Goal: Task Accomplishment & Management: Manage account settings

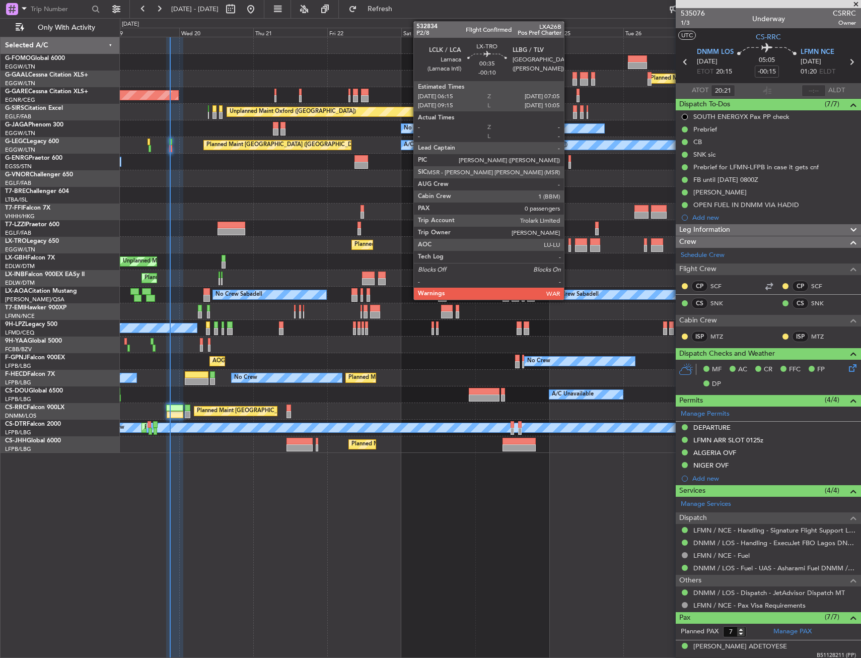
click at [569, 241] on div at bounding box center [570, 241] width 3 height 7
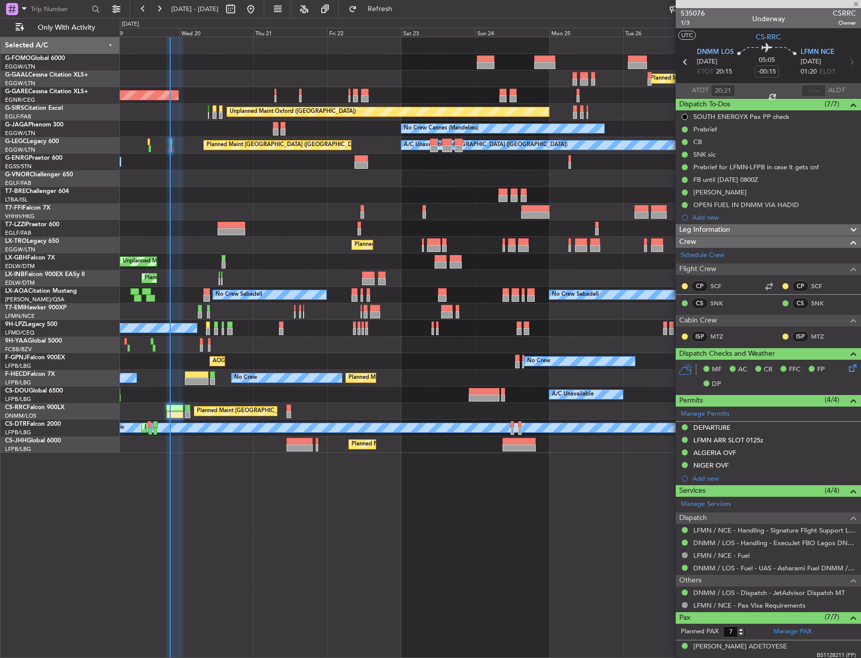
type input "-00:10"
type input "0"
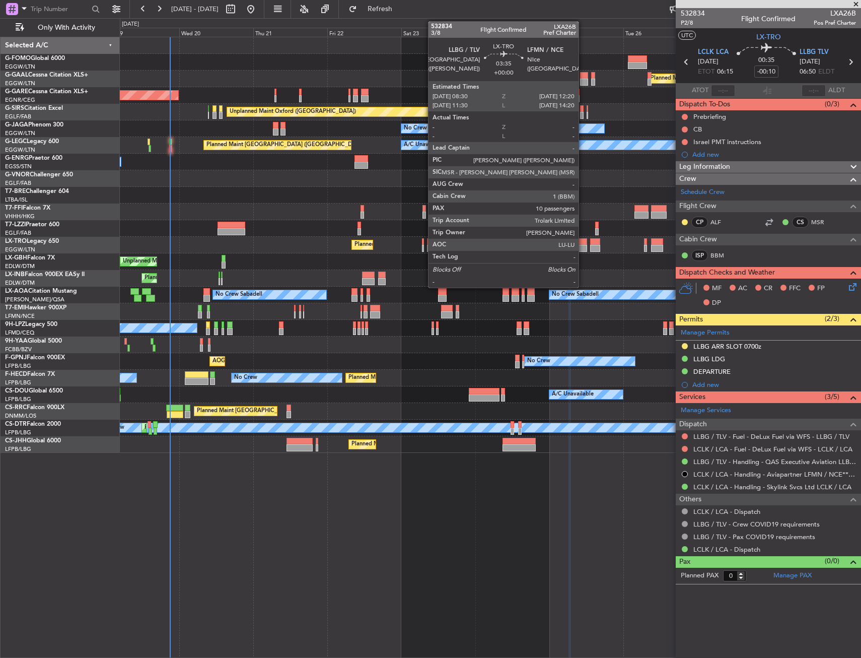
click at [583, 248] on div at bounding box center [581, 248] width 12 height 7
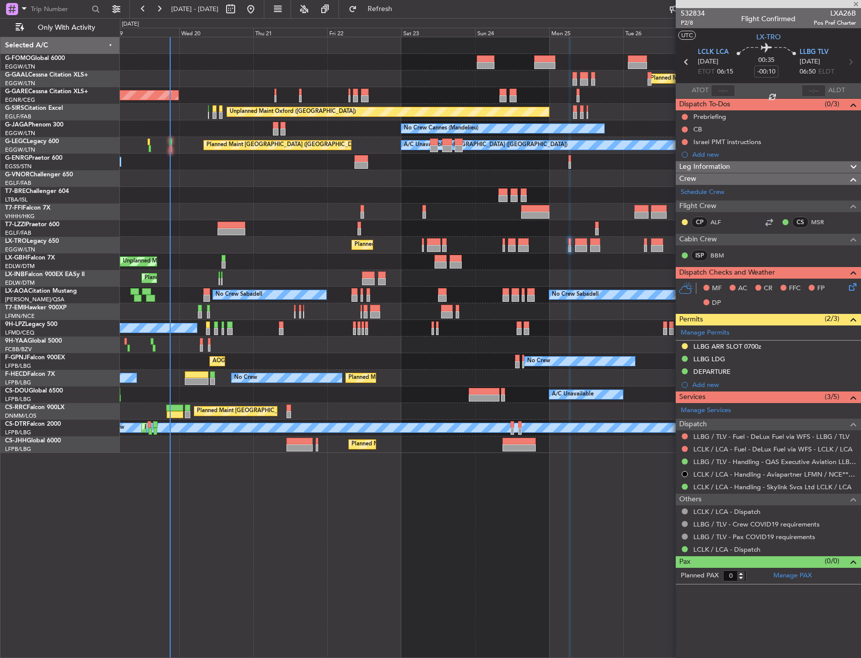
type input "10"
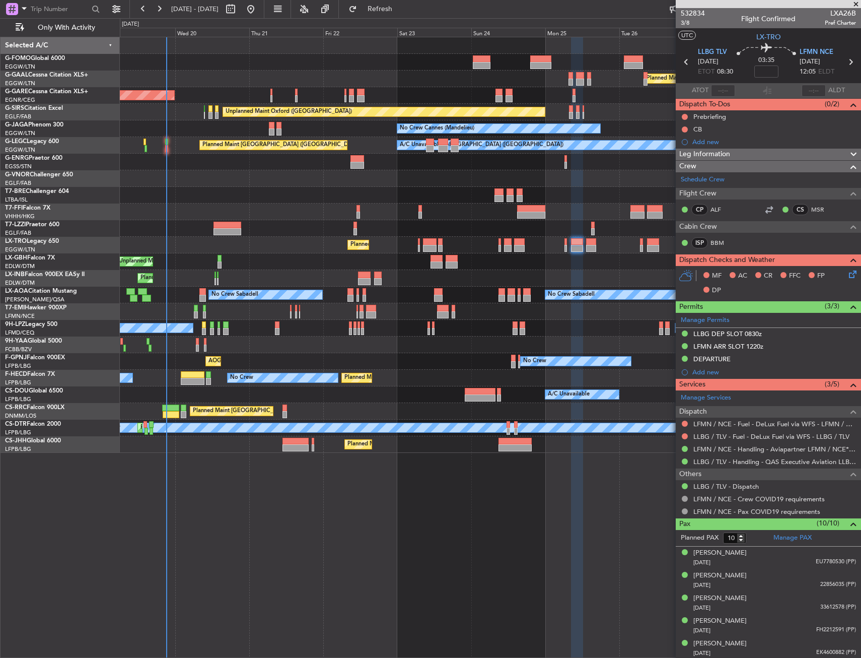
click at [209, 84] on div "Planned Maint Dusseldorf" at bounding box center [490, 79] width 741 height 17
click at [400, 6] on span "Refresh" at bounding box center [380, 9] width 42 height 7
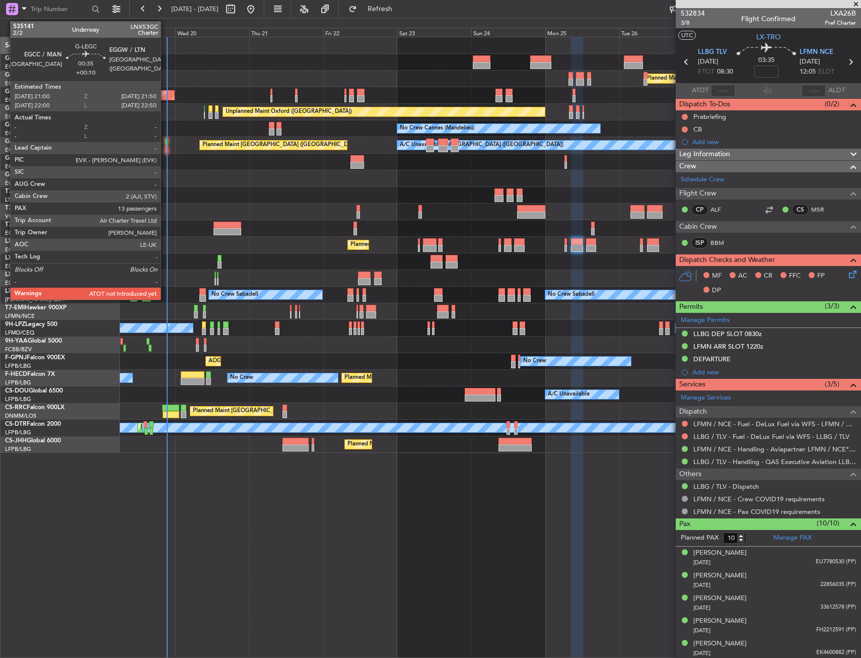
click at [165, 146] on div at bounding box center [166, 148] width 3 height 7
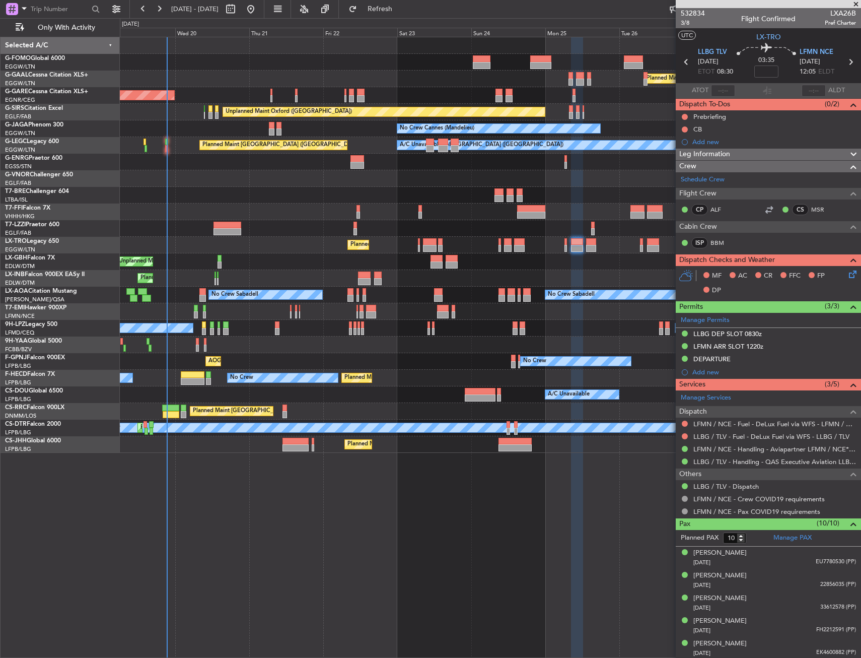
click at [178, 127] on div "No Crew Cannes (Mandelieu) Owner" at bounding box center [490, 128] width 741 height 17
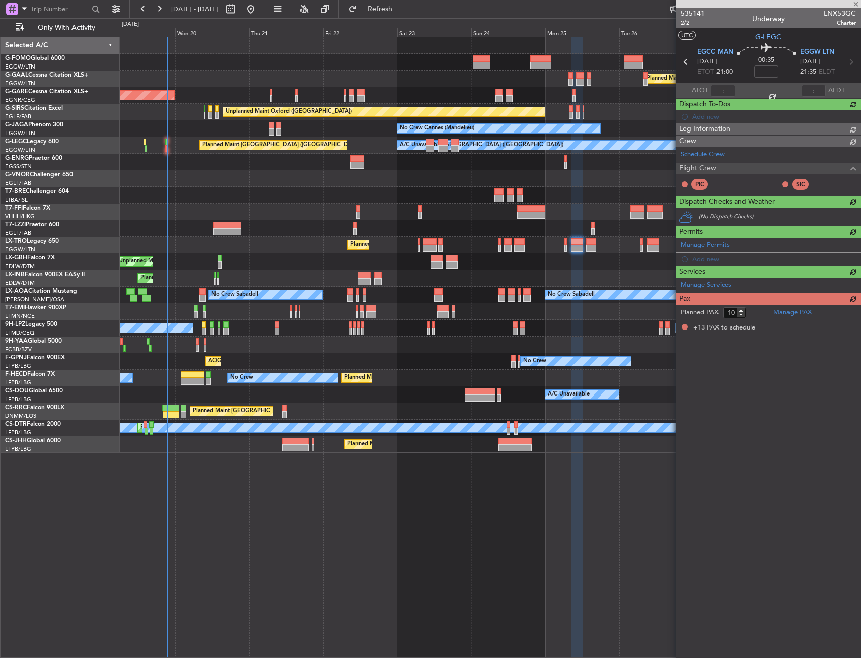
type input "+00:10"
type input "13"
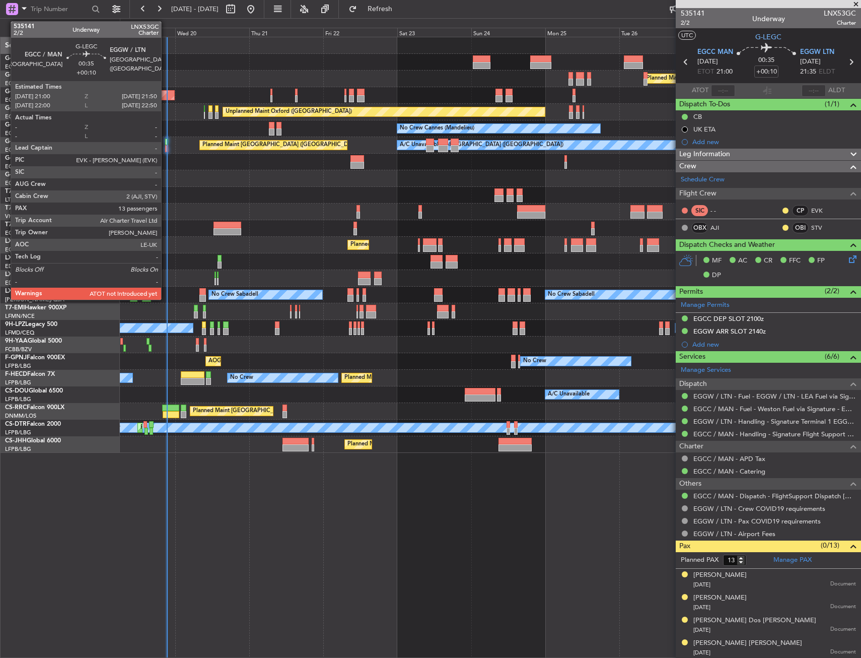
click at [166, 142] on div at bounding box center [166, 142] width 3 height 7
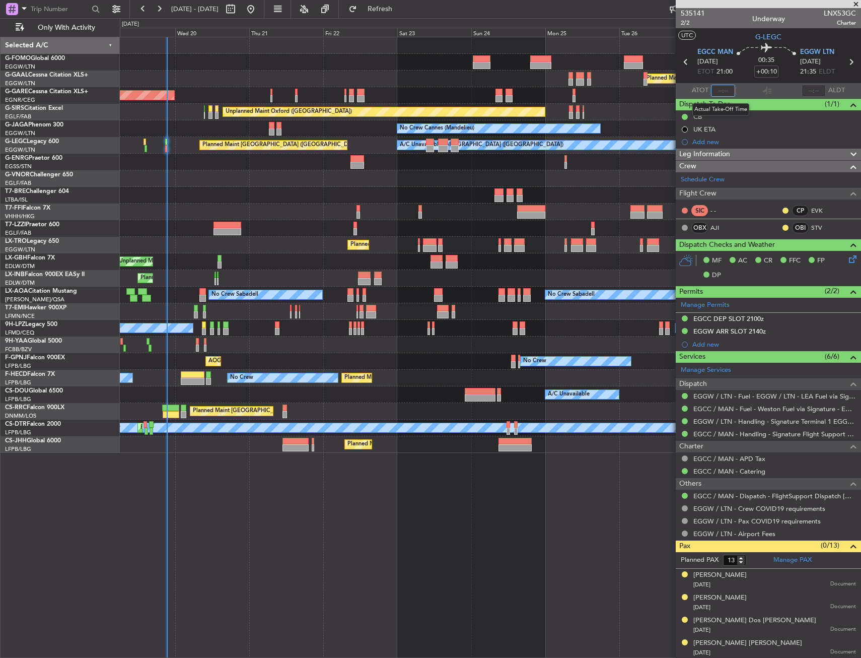
click at [721, 90] on input "text" at bounding box center [723, 91] width 24 height 12
click at [739, 76] on div "00:35 +00:10" at bounding box center [766, 61] width 66 height 37
type input "21:19"
click at [740, 71] on div "00:35 +00:10" at bounding box center [766, 61] width 66 height 37
